Goal: Navigation & Orientation: Find specific page/section

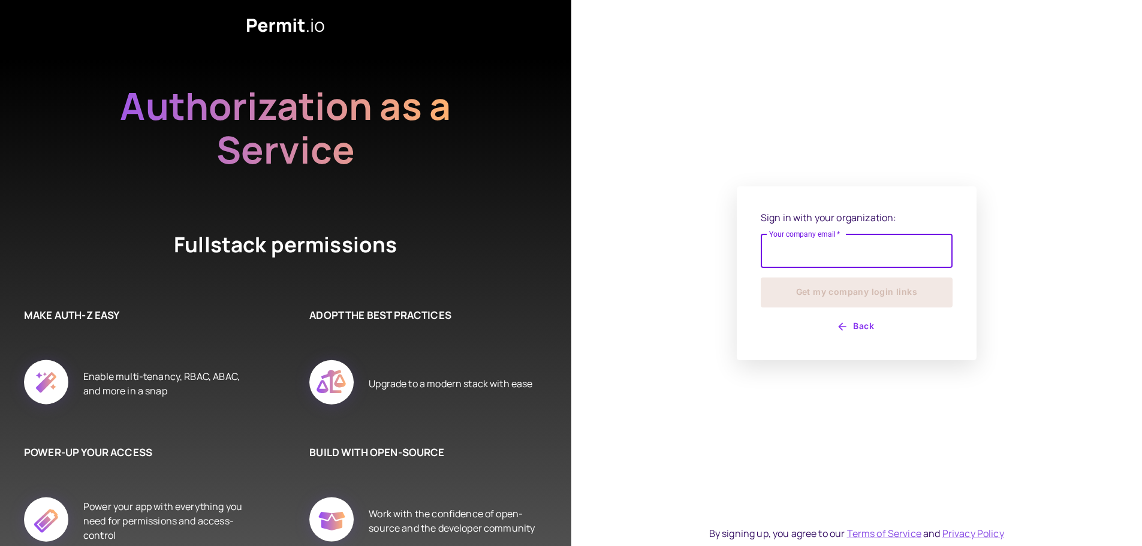
click at [829, 258] on input "Your company email   *" at bounding box center [856, 251] width 192 height 34
type input "**********"
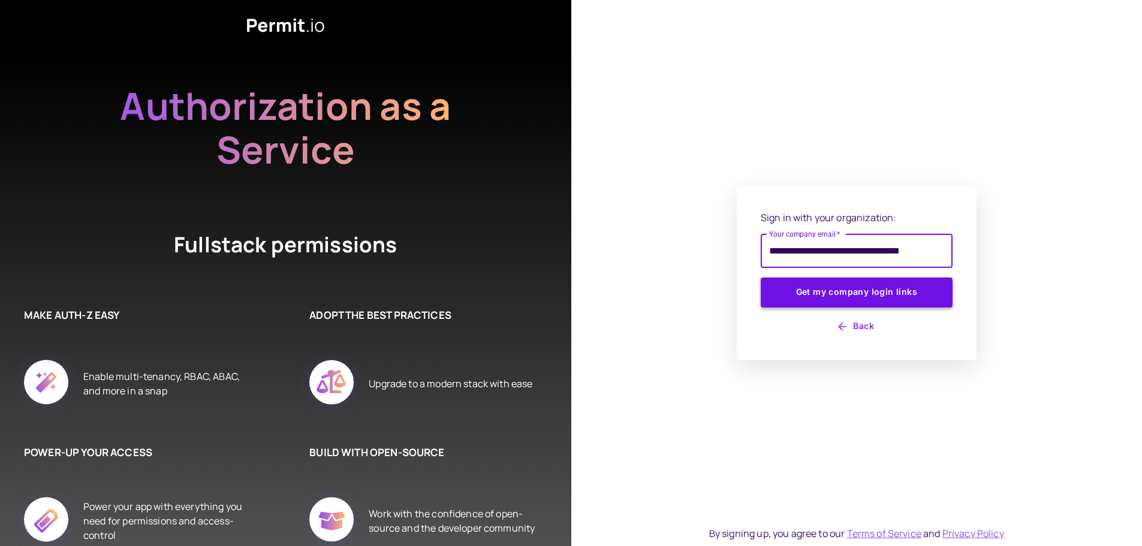
click at [866, 301] on button "Get my company login links" at bounding box center [856, 292] width 192 height 30
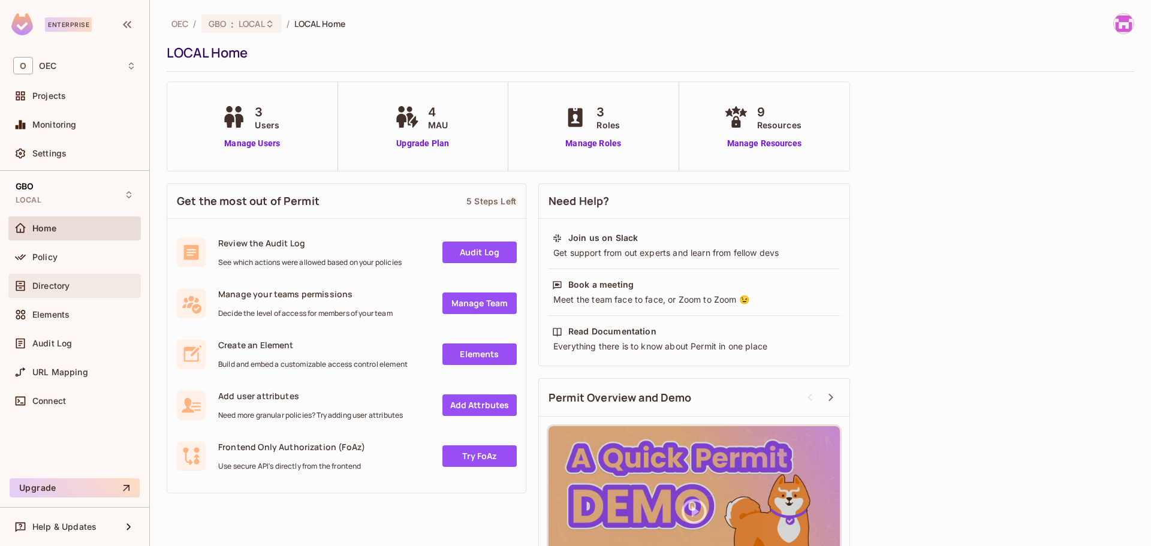
click at [56, 283] on span "Directory" at bounding box center [50, 286] width 37 height 10
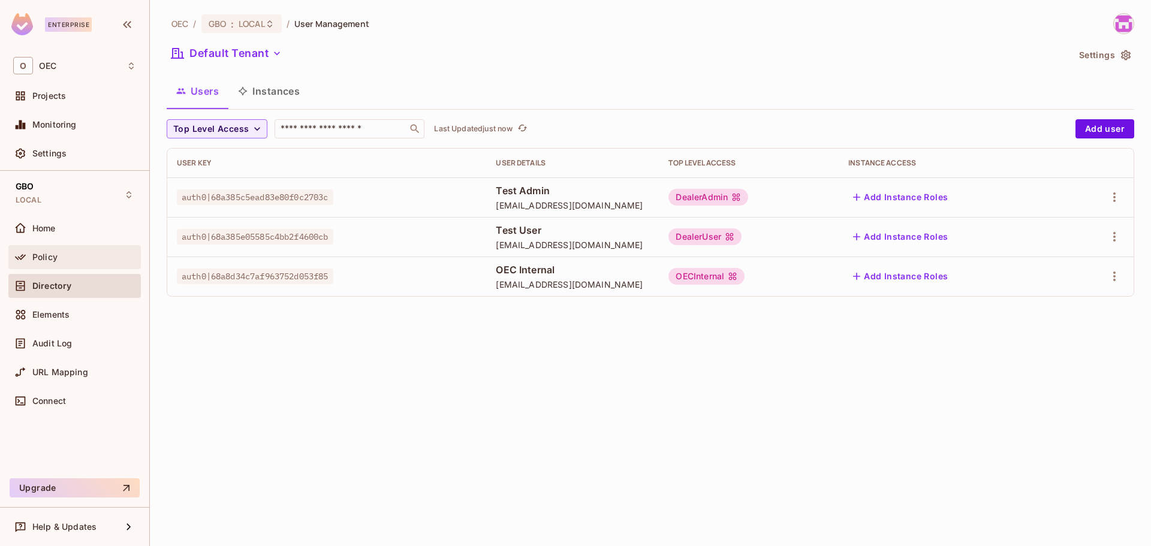
click at [47, 257] on span "Policy" at bounding box center [44, 257] width 25 height 10
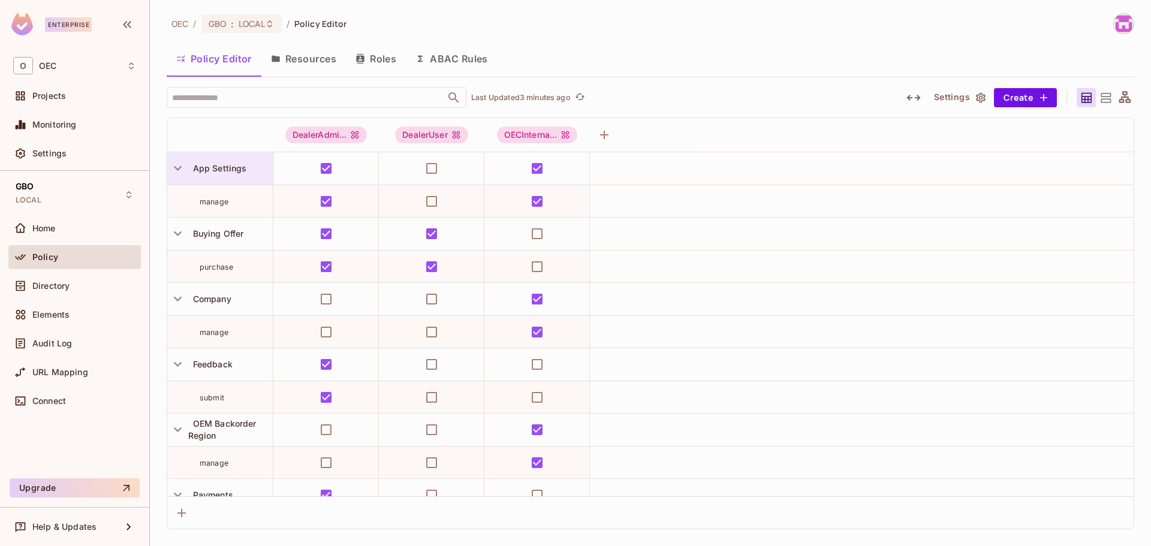
click at [204, 164] on span "App Settings" at bounding box center [217, 168] width 59 height 10
